Goal: Task Accomplishment & Management: Manage account settings

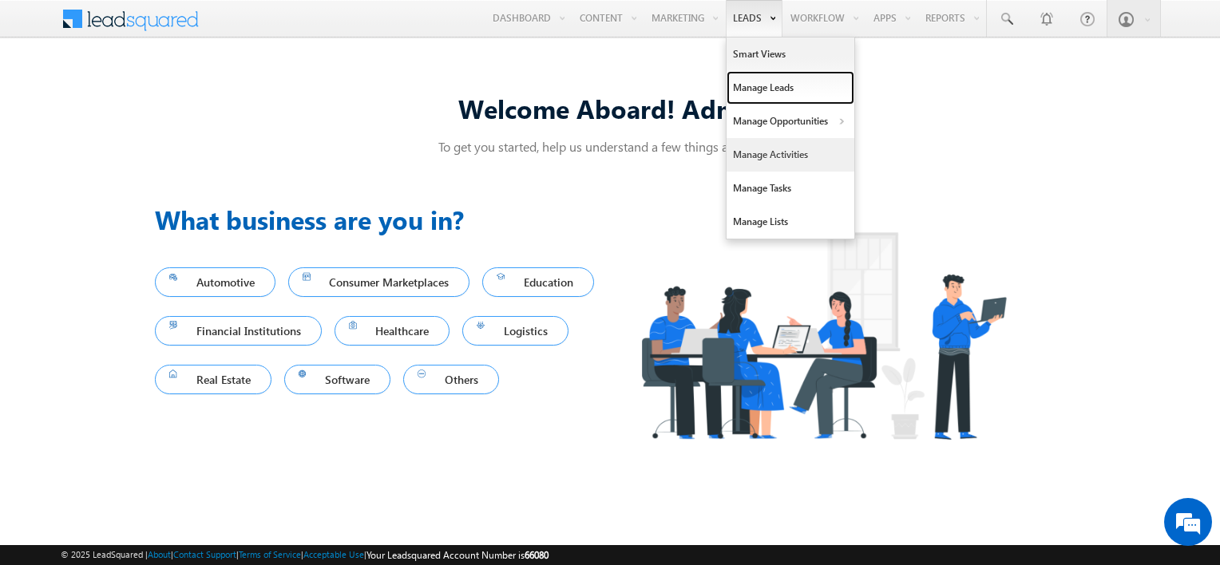
drag, startPoint x: 760, startPoint y: 80, endPoint x: 779, endPoint y: 151, distance: 73.6
click at [760, 80] on link "Manage Leads" at bounding box center [791, 88] width 128 height 34
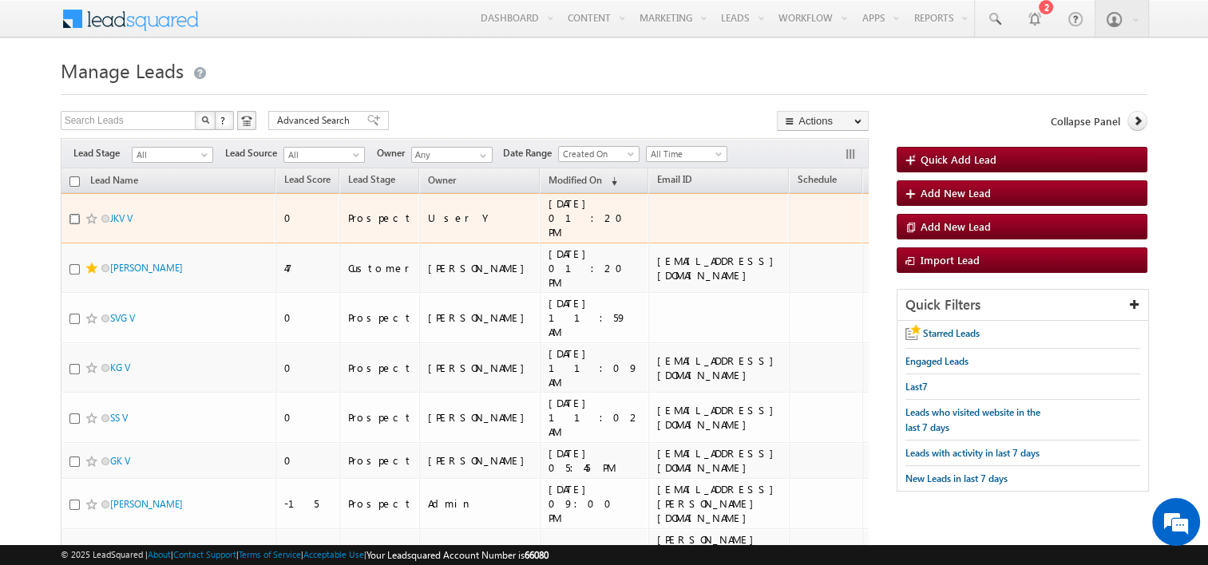
click at [74, 214] on input "checkbox" at bounding box center [74, 219] width 10 height 10
checkbox input "true"
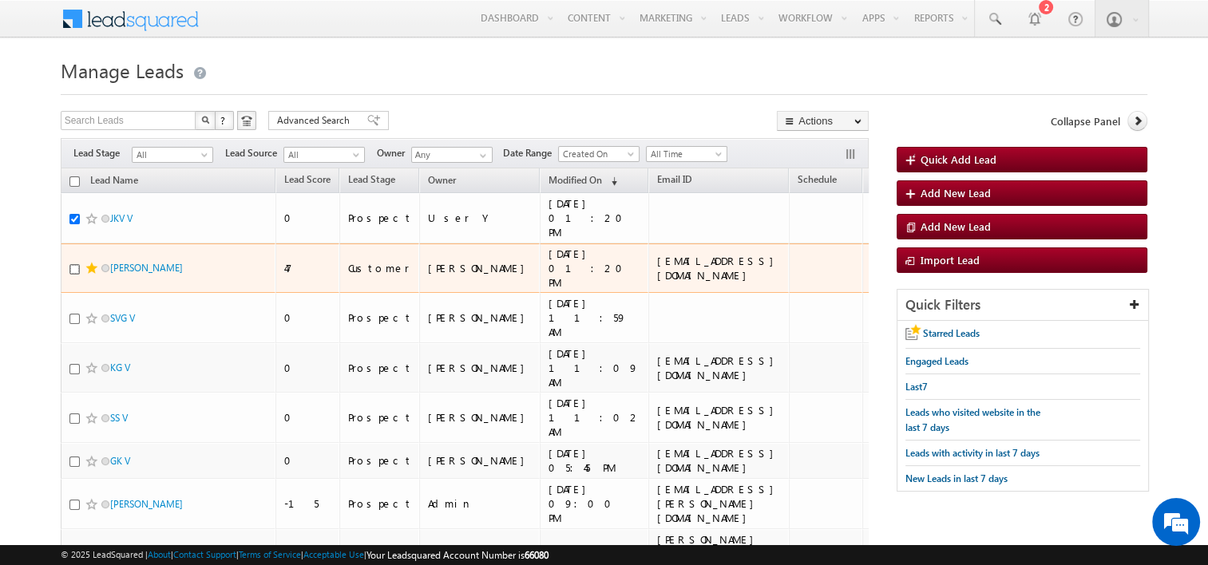
click at [72, 264] on input "checkbox" at bounding box center [74, 269] width 10 height 10
checkbox input "true"
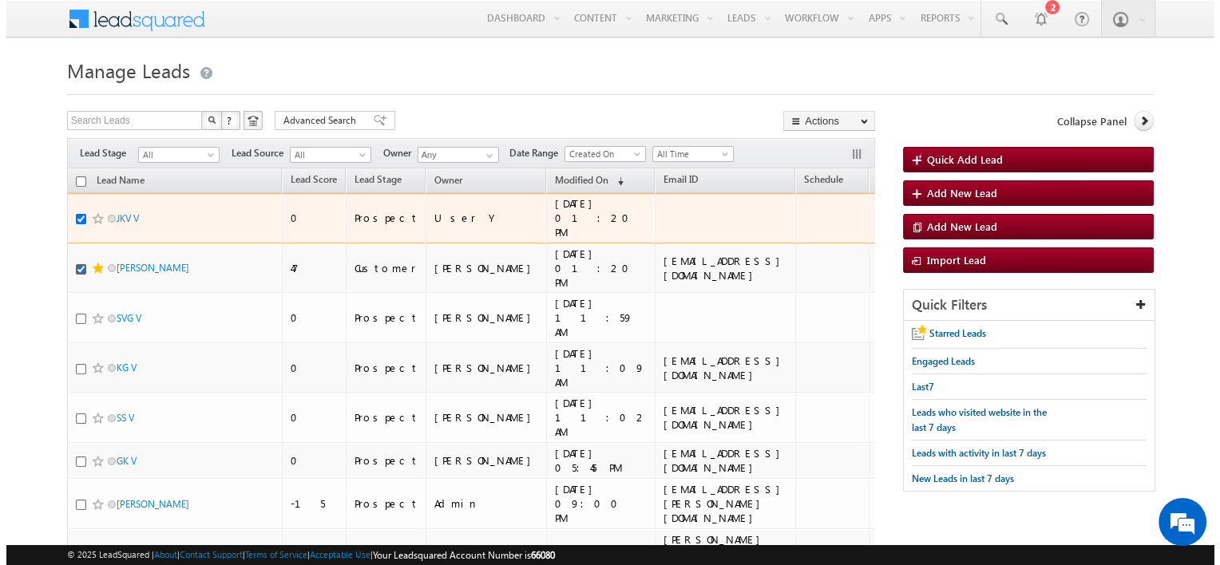
scroll to position [0, 88]
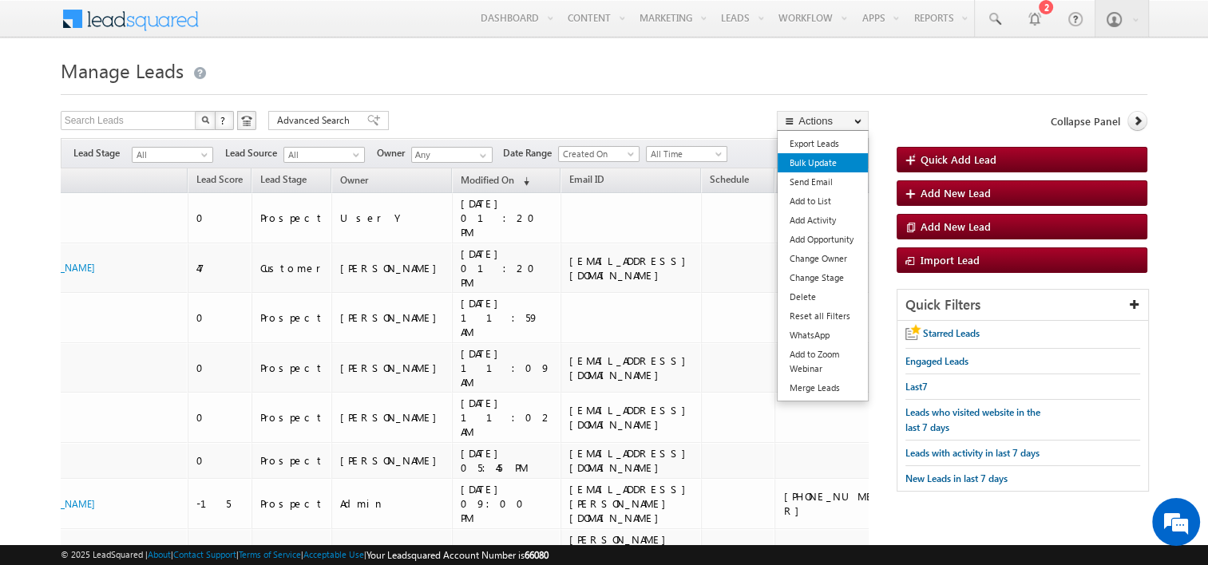
click at [837, 162] on link "Bulk Update" at bounding box center [823, 162] width 90 height 19
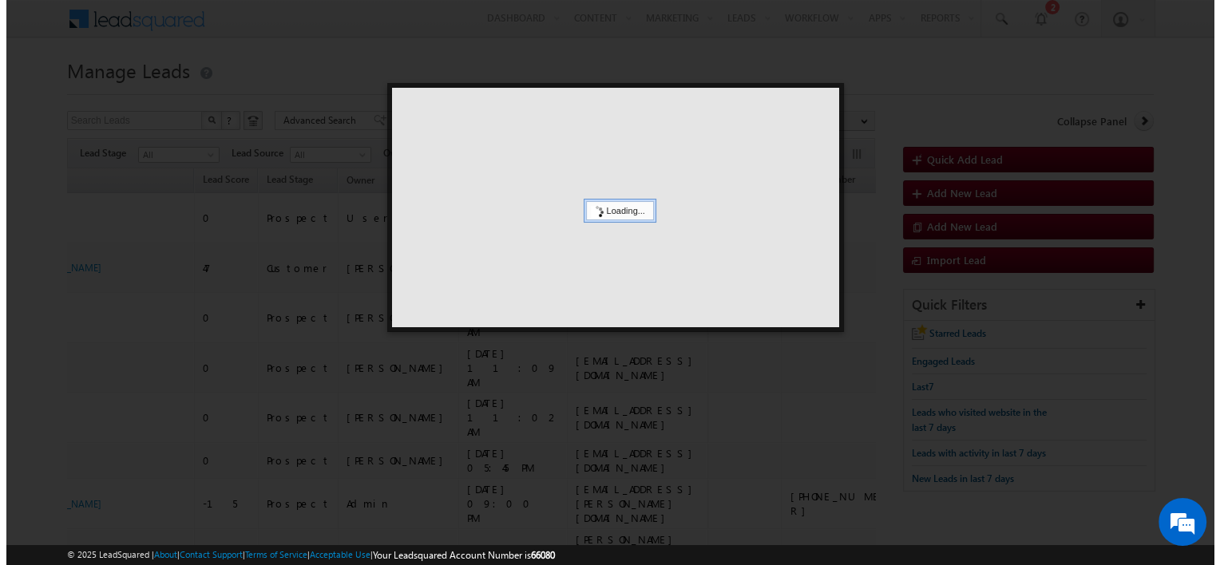
scroll to position [0, 80]
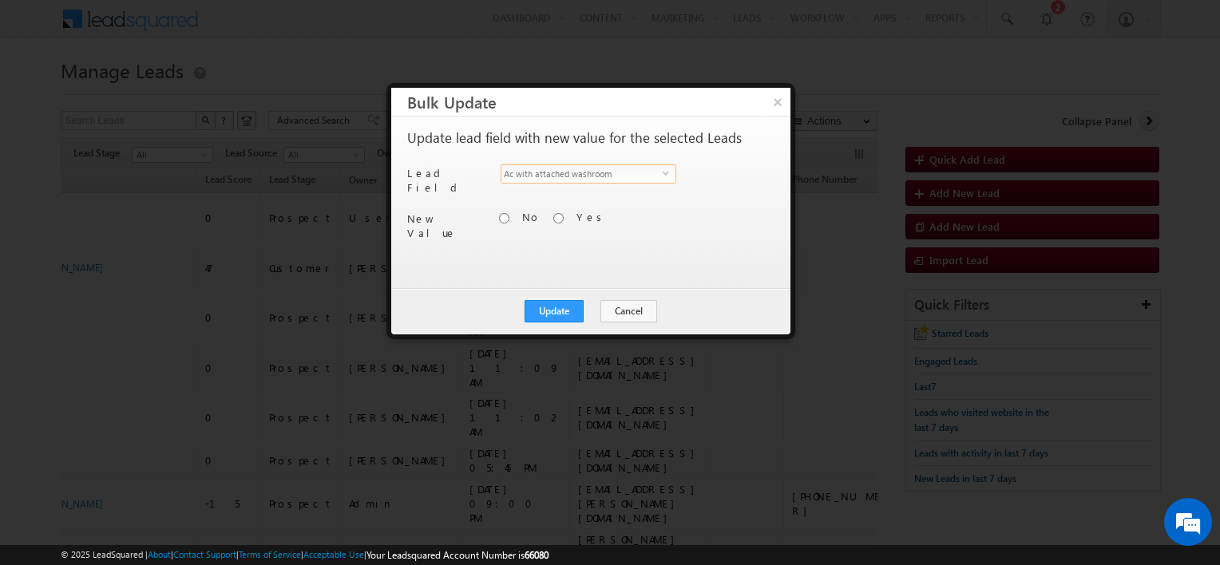
click at [664, 172] on span "select" at bounding box center [669, 172] width 13 height 7
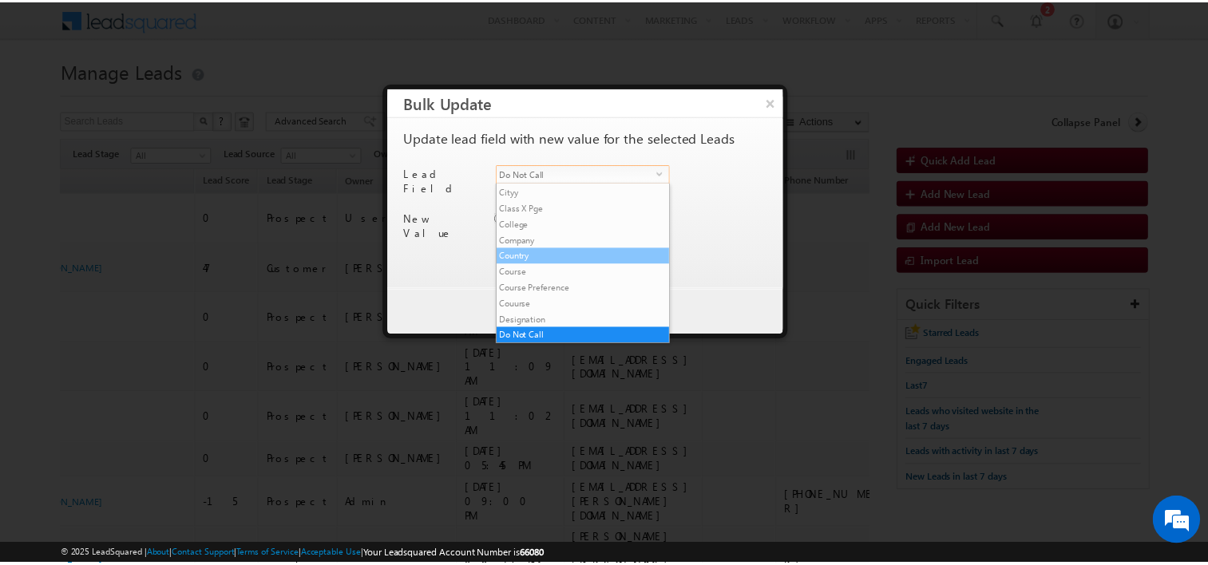
scroll to position [303, 0]
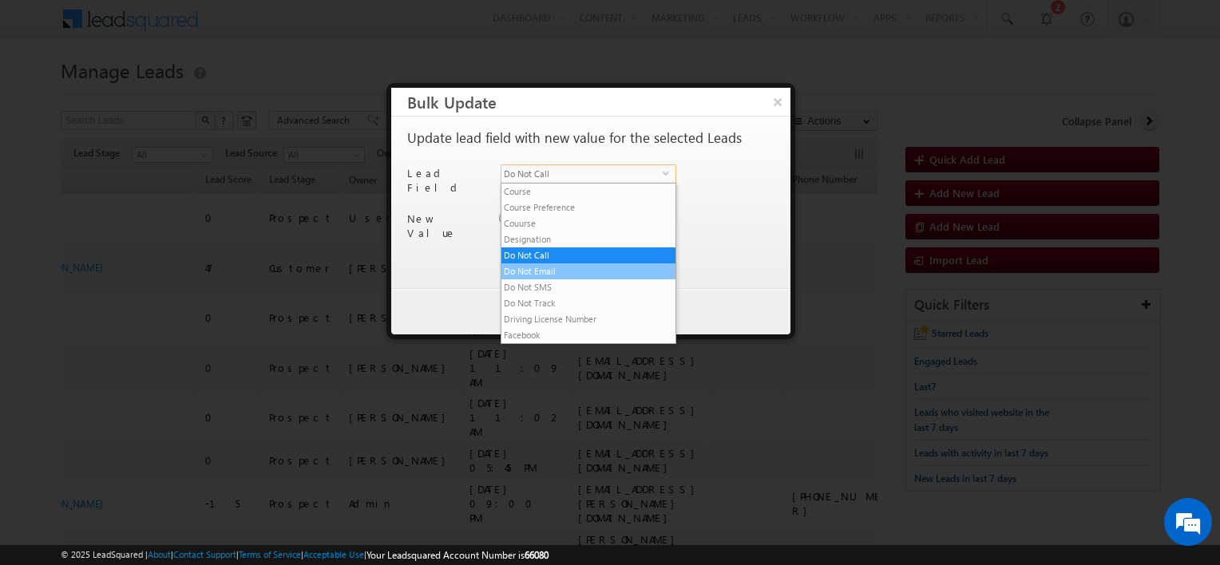
click at [584, 273] on li "Do Not Email" at bounding box center [589, 272] width 174 height 16
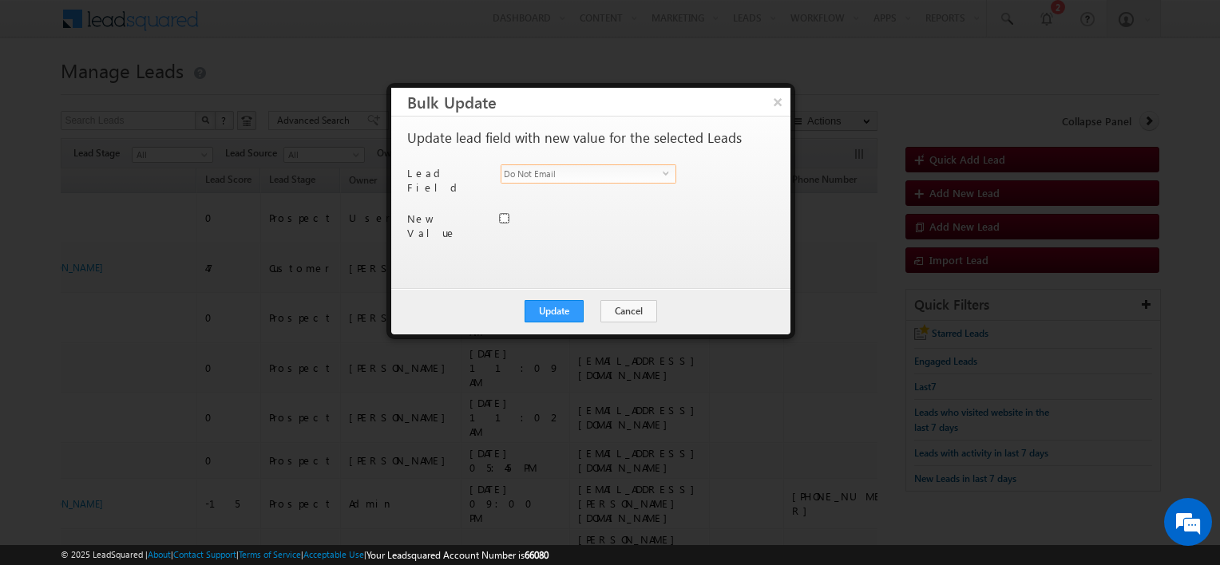
click at [505, 213] on input "Do Not Email" at bounding box center [504, 218] width 10 height 10
checkbox input "false"
click at [569, 313] on button "Update" at bounding box center [554, 311] width 59 height 22
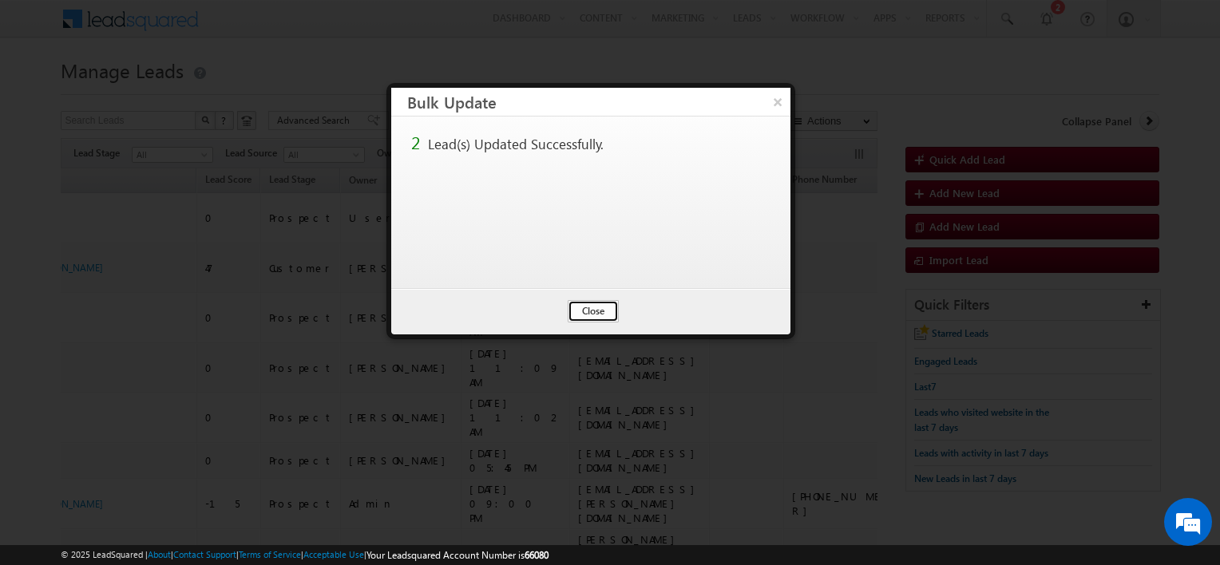
click at [593, 311] on button "Close" at bounding box center [593, 311] width 51 height 22
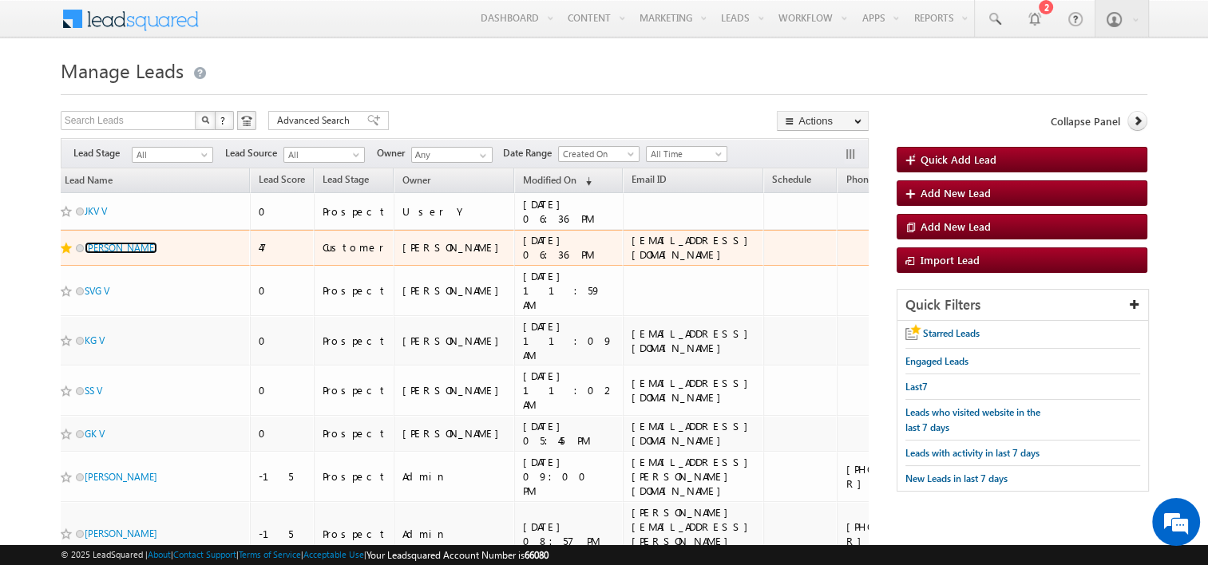
scroll to position [0, 0]
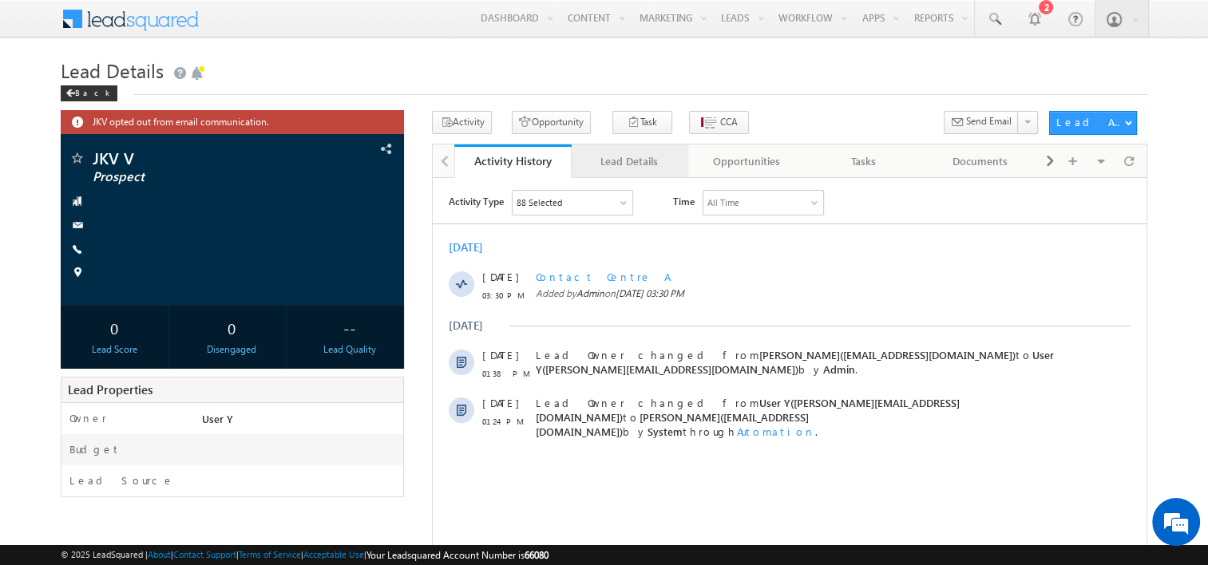
click at [629, 170] on div "Lead Details" at bounding box center [630, 161] width 90 height 19
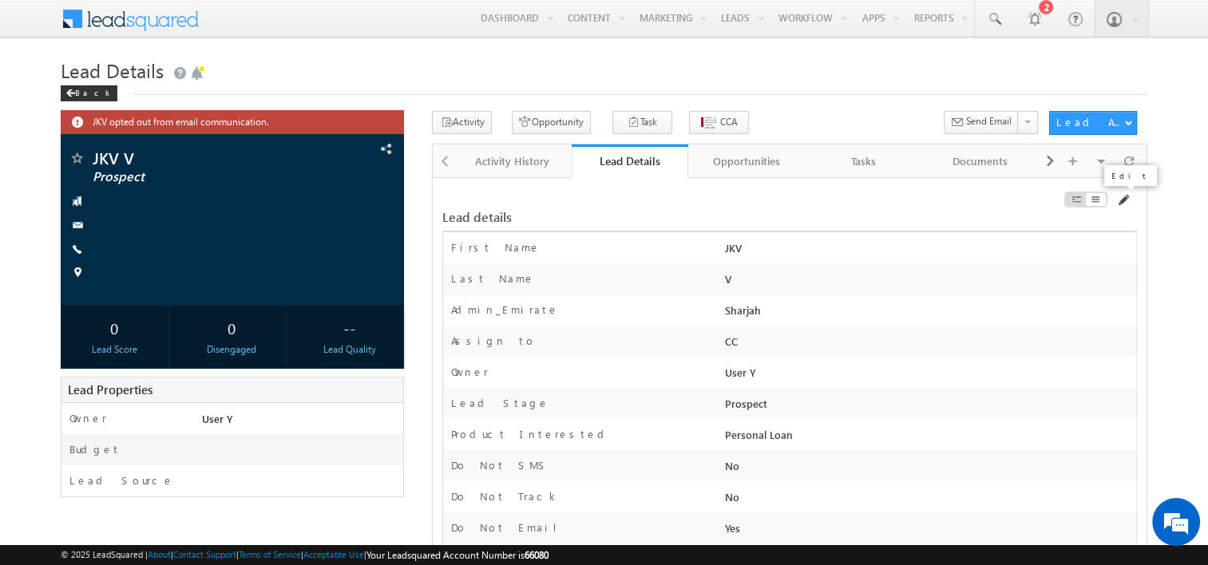
click at [1128, 200] on span at bounding box center [1122, 200] width 13 height 13
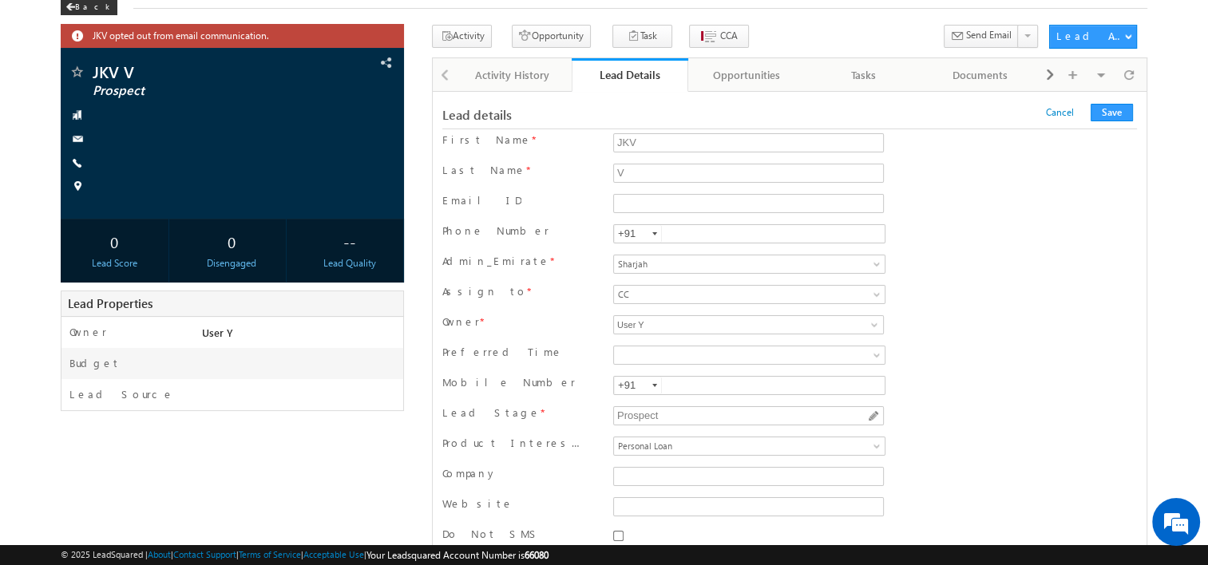
scroll to position [240, 0]
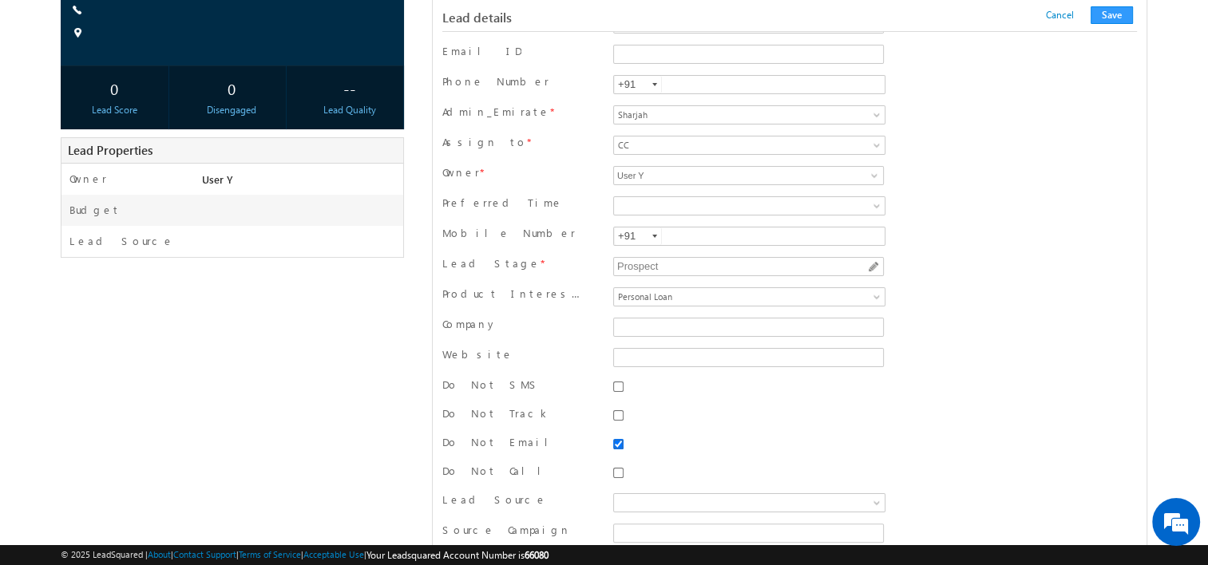
click at [614, 442] on input "Do Not Email" at bounding box center [618, 444] width 10 height 10
checkbox input "false"
click at [1120, 23] on button "Save" at bounding box center [1112, 15] width 42 height 18
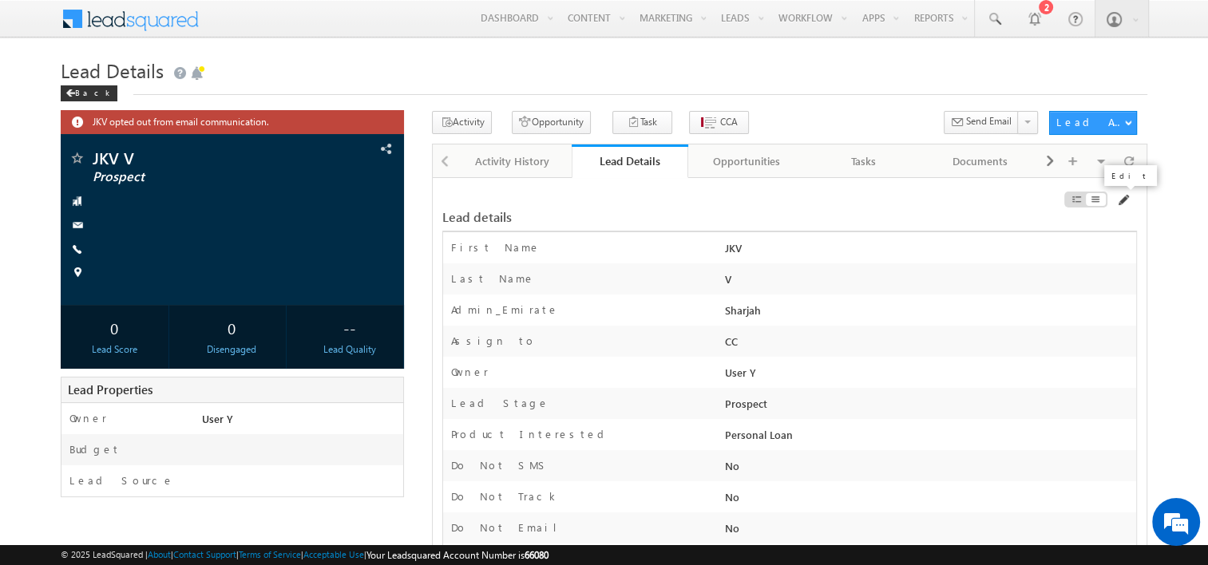
click at [1128, 198] on span at bounding box center [1122, 200] width 13 height 13
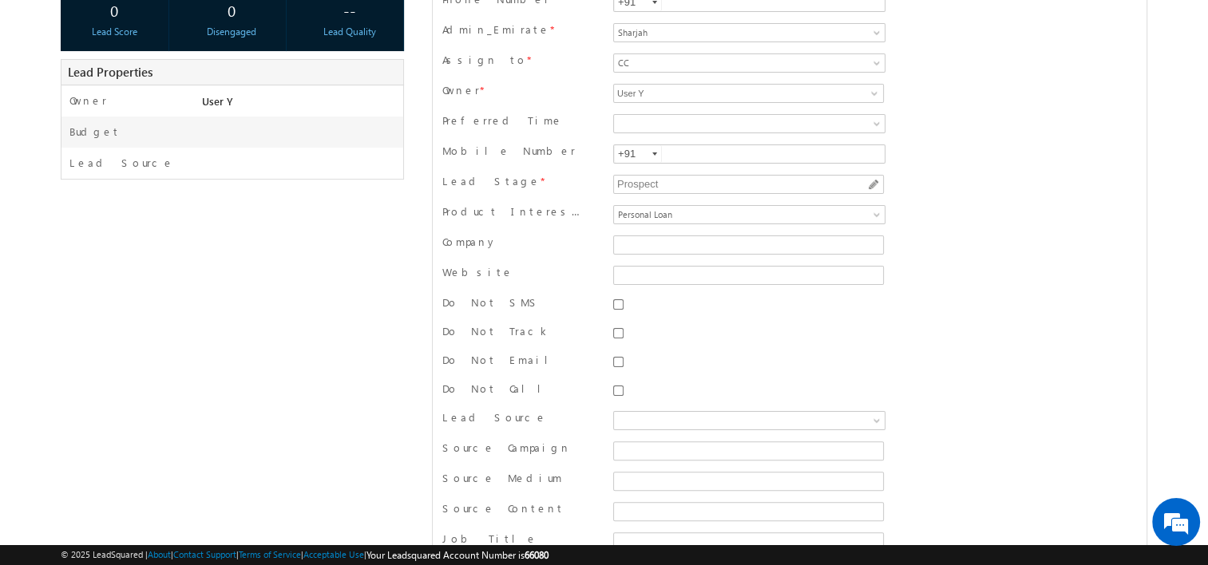
scroll to position [319, 0]
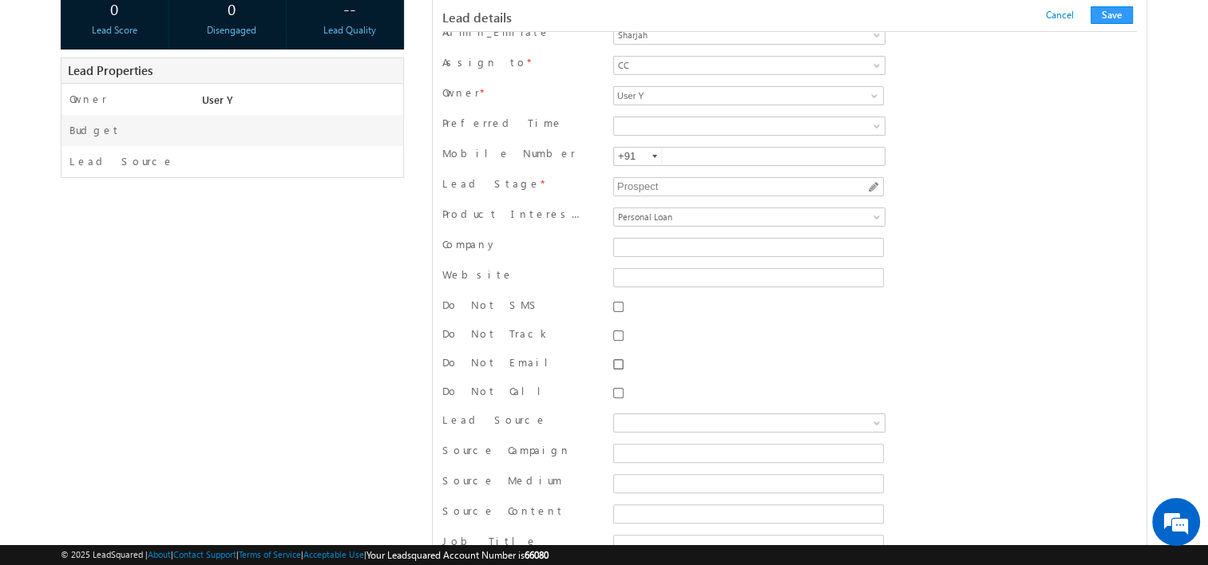
click at [615, 364] on input "Do Not Email" at bounding box center [618, 364] width 10 height 10
checkbox input "true"
click at [1118, 18] on button "Save" at bounding box center [1112, 15] width 42 height 18
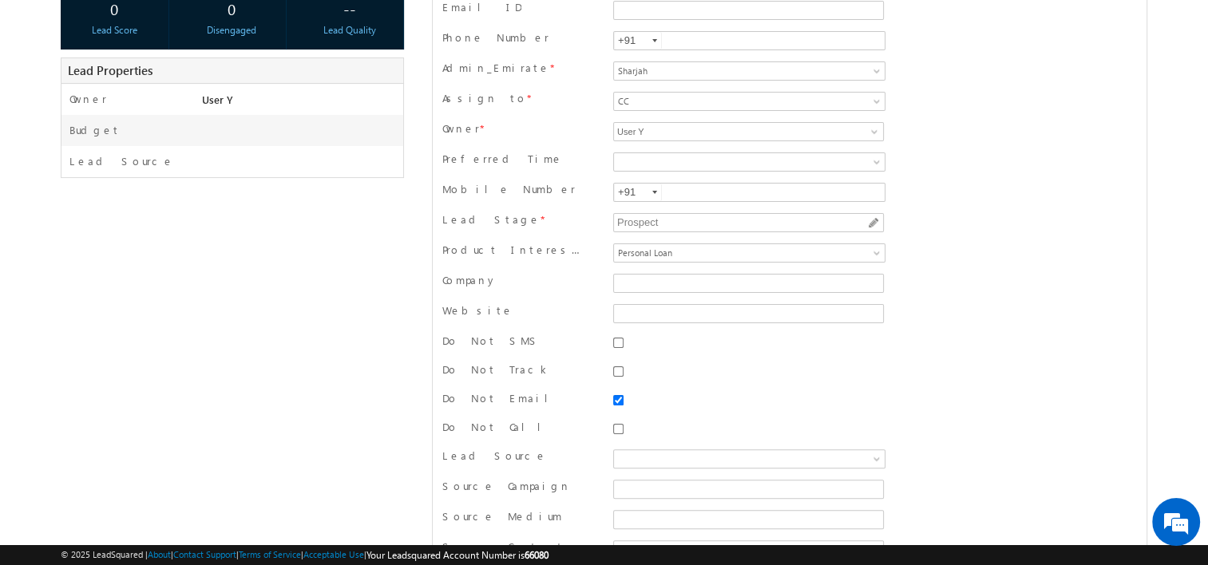
scroll to position [0, 0]
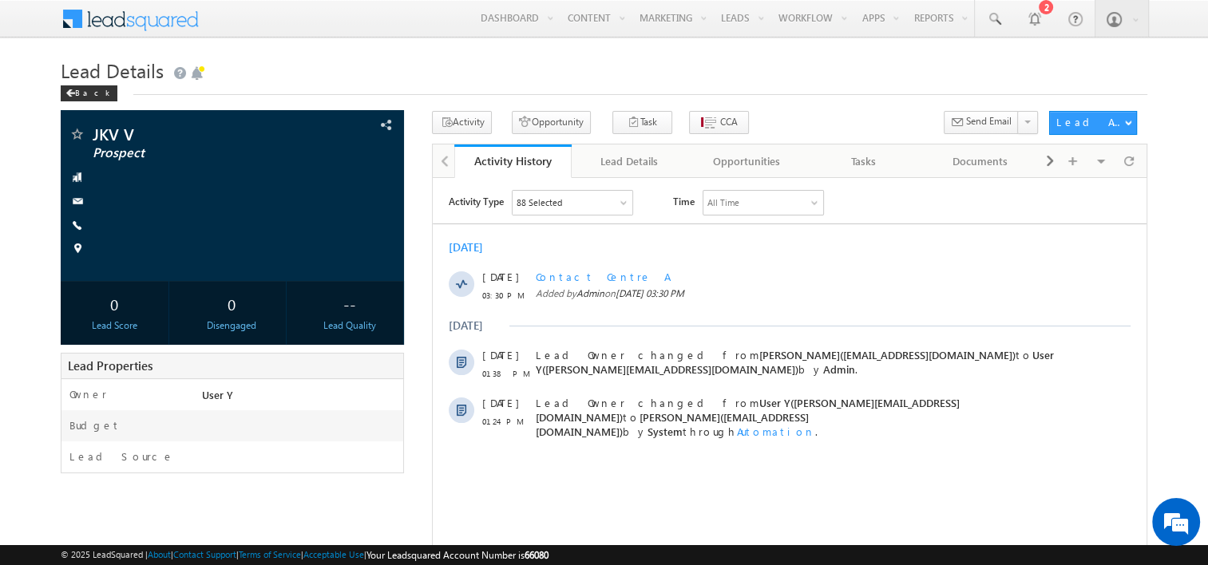
click at [632, 165] on div "Lead Details" at bounding box center [630, 161] width 90 height 19
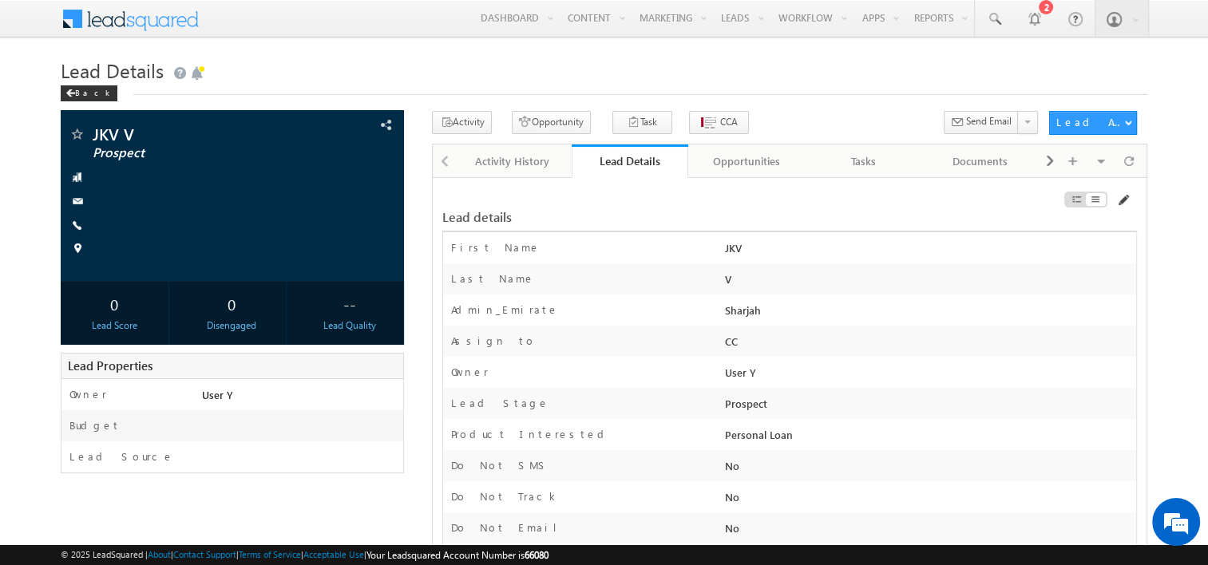
click at [1121, 196] on span at bounding box center [1122, 200] width 13 height 13
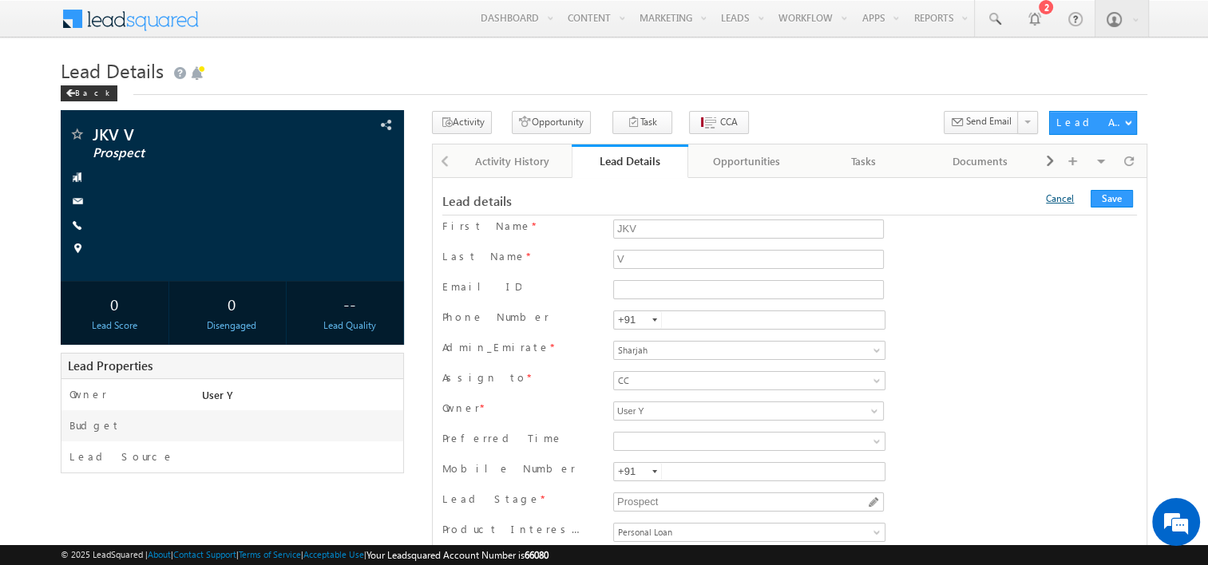
click at [1069, 201] on link "Cancel" at bounding box center [1060, 198] width 28 height 12
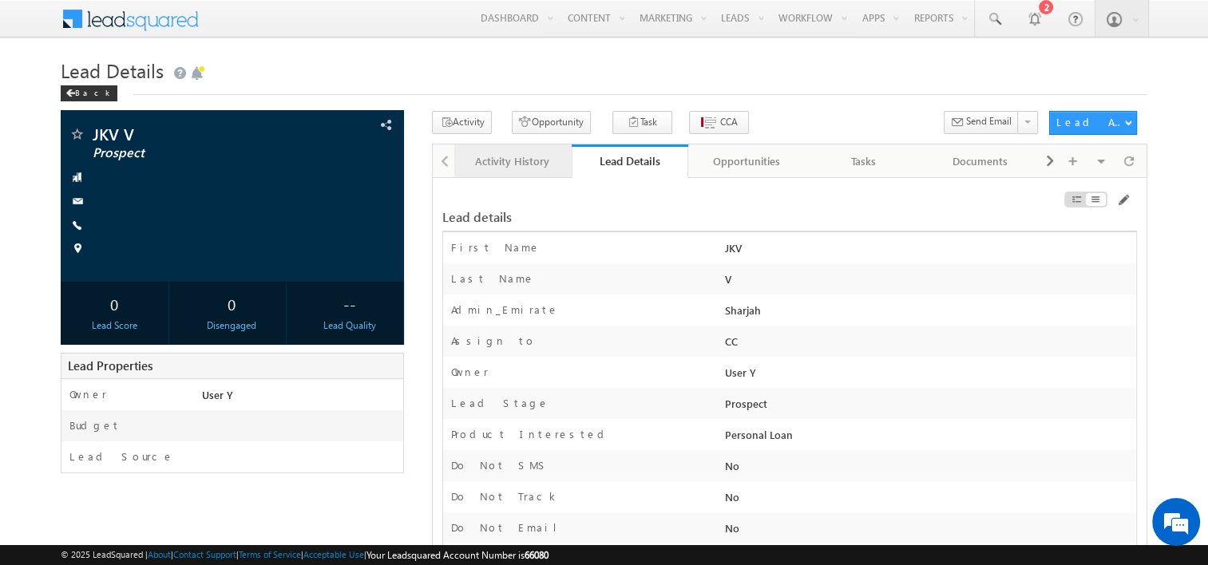
click at [513, 172] on link "Activity History" at bounding box center [512, 162] width 117 height 34
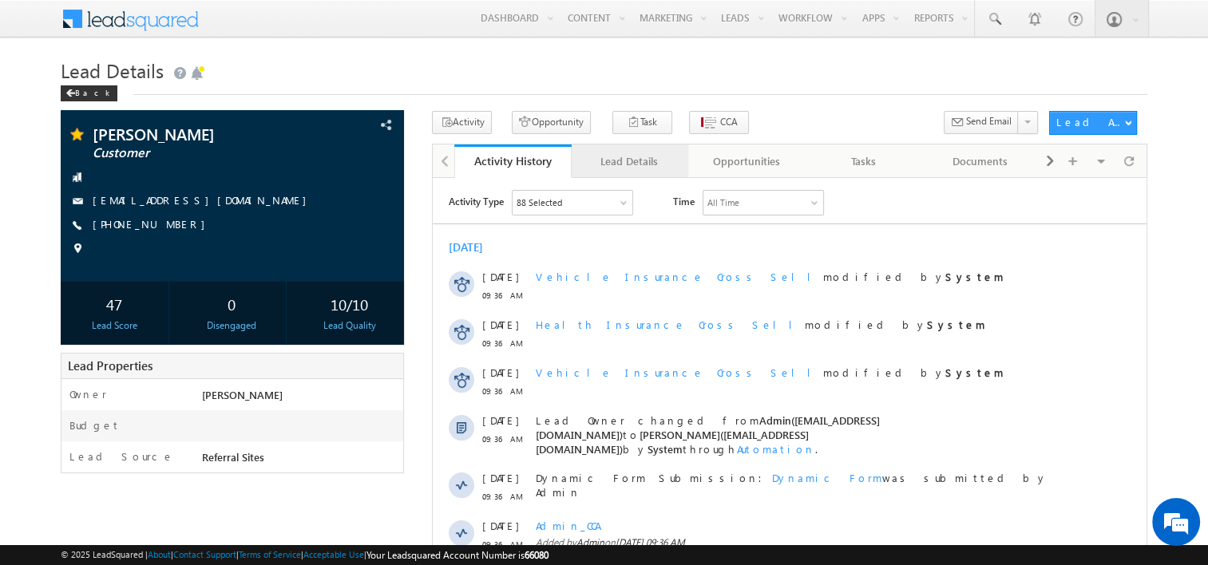
click at [642, 152] on div "Lead Details" at bounding box center [630, 161] width 90 height 19
